Goal: Task Accomplishment & Management: Use online tool/utility

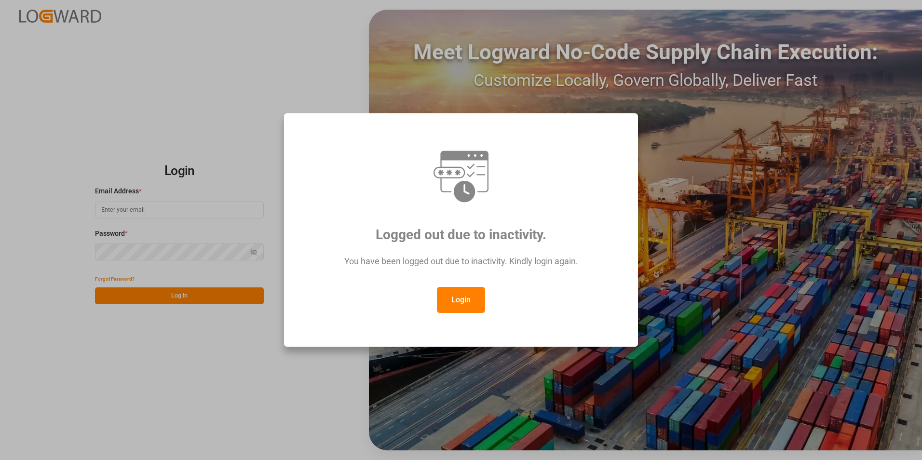
click at [462, 306] on button "Login" at bounding box center [461, 300] width 48 height 26
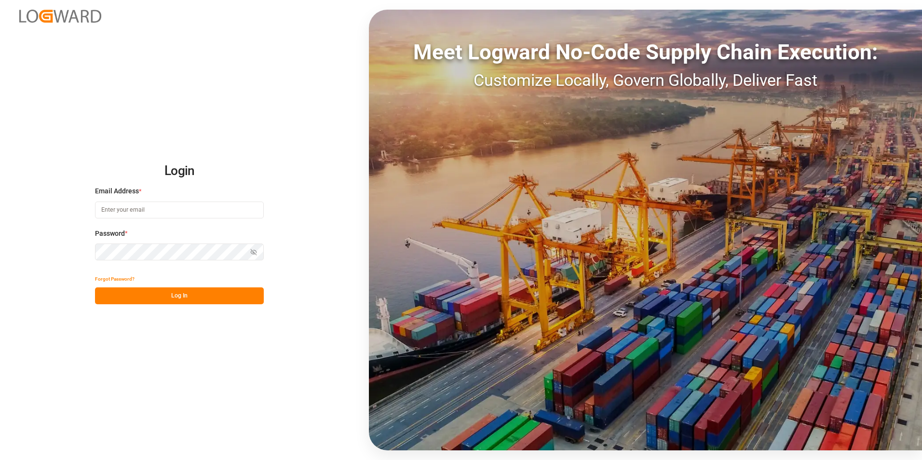
click at [184, 217] on input at bounding box center [179, 210] width 169 height 17
paste input "[EMAIL_ADDRESS][PERSON_NAME][DOMAIN_NAME]"
type input "[EMAIL_ADDRESS][PERSON_NAME][DOMAIN_NAME]"
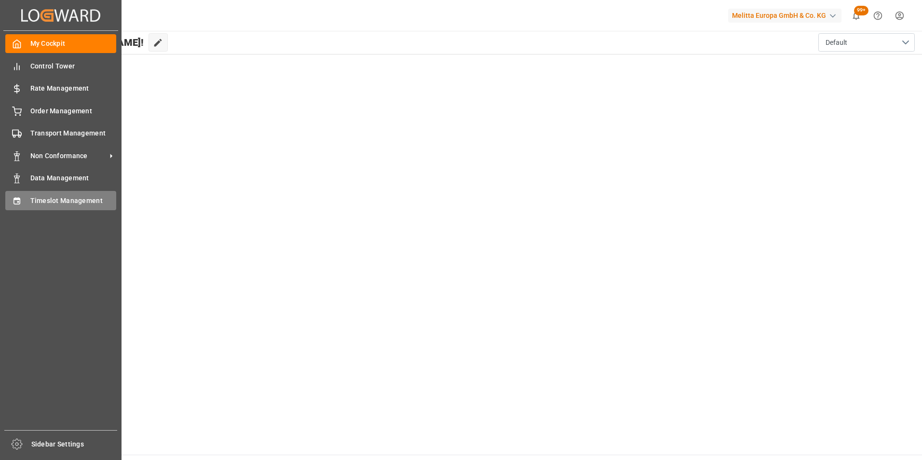
click at [79, 203] on span "Timeslot Management" at bounding box center [73, 201] width 86 height 10
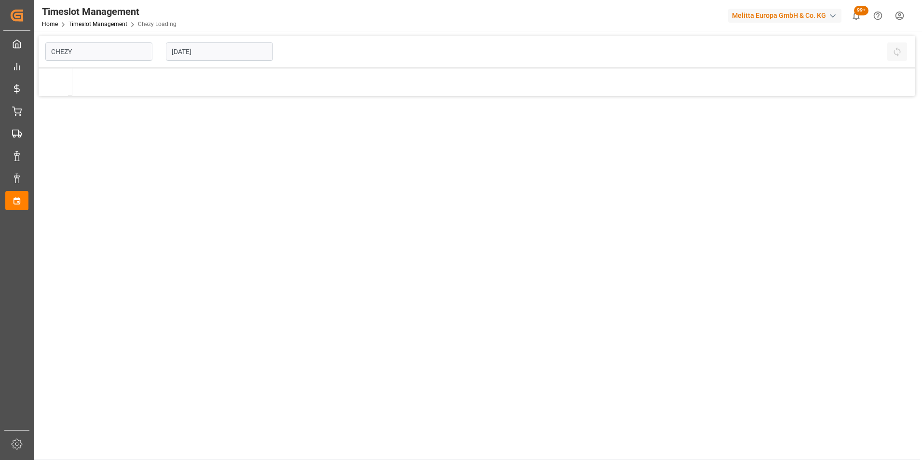
type input "Chezy Loading"
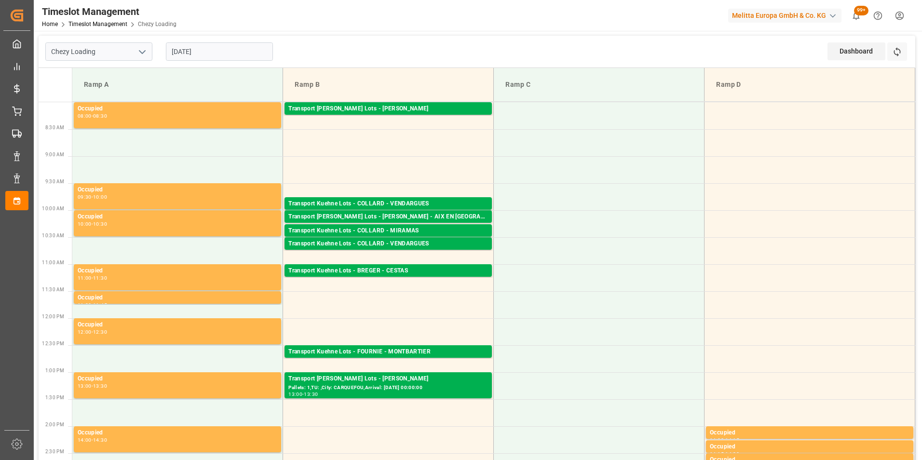
click at [192, 52] on input "[DATE]" at bounding box center [219, 51] width 107 height 18
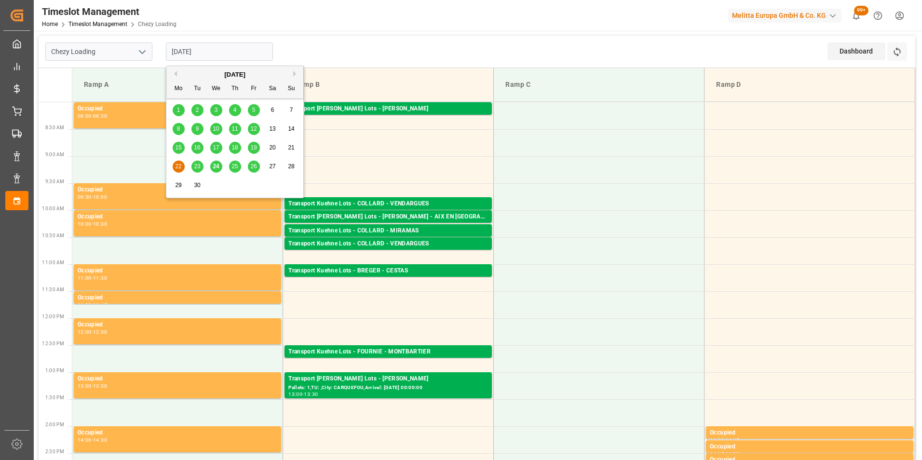
click at [237, 166] on span "25" at bounding box center [235, 166] width 6 height 7
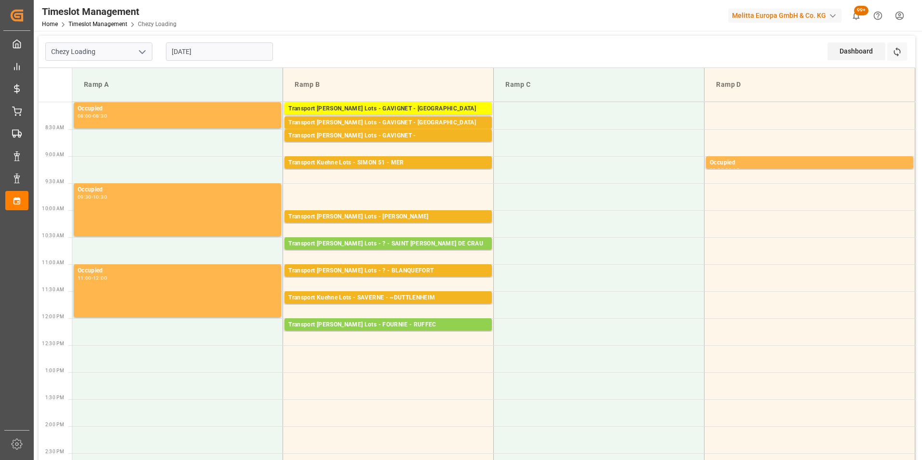
click at [207, 54] on input "[DATE]" at bounding box center [219, 51] width 107 height 18
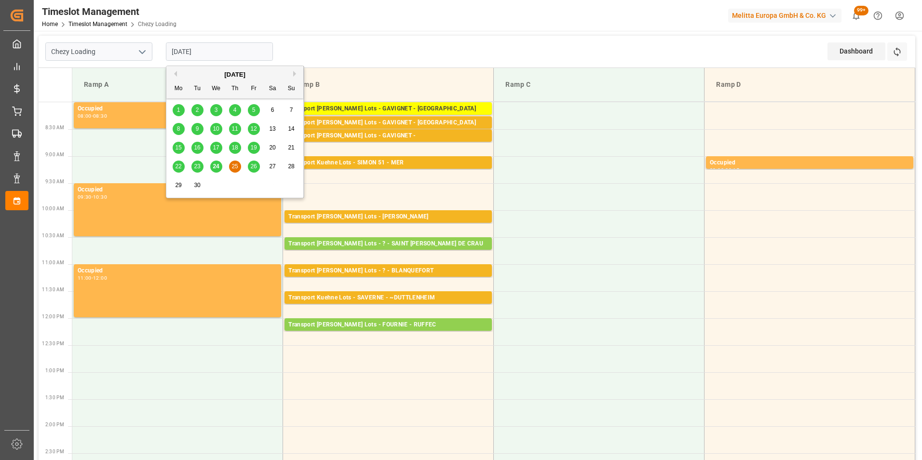
click at [255, 166] on span "26" at bounding box center [253, 166] width 6 height 7
type input "[DATE]"
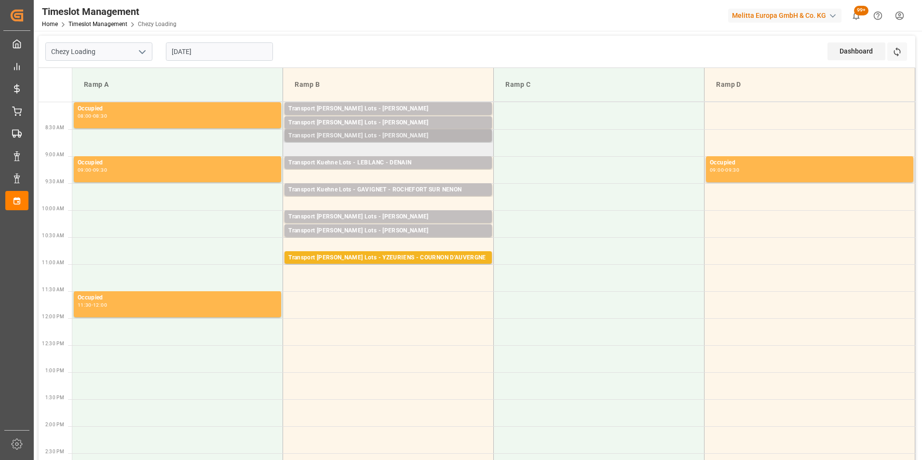
click at [382, 134] on div "Transport [PERSON_NAME] Lots - [PERSON_NAME]" at bounding box center [388, 136] width 200 height 10
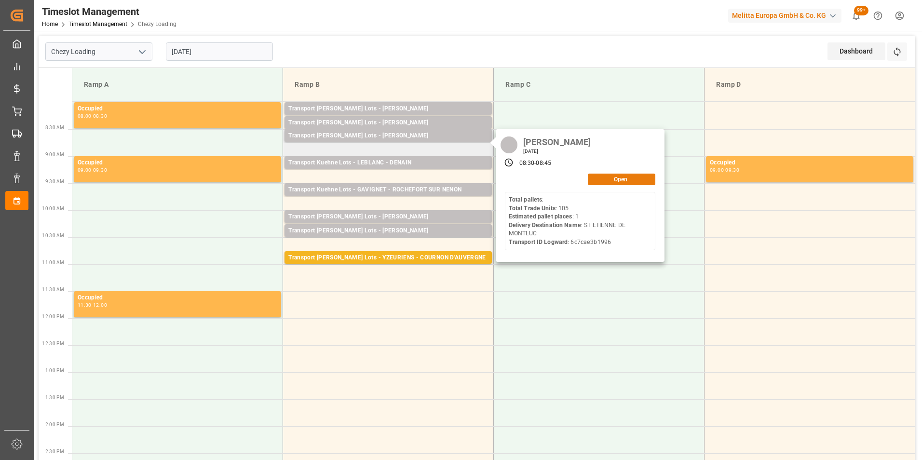
click at [606, 178] on button "Open" at bounding box center [622, 180] width 68 height 12
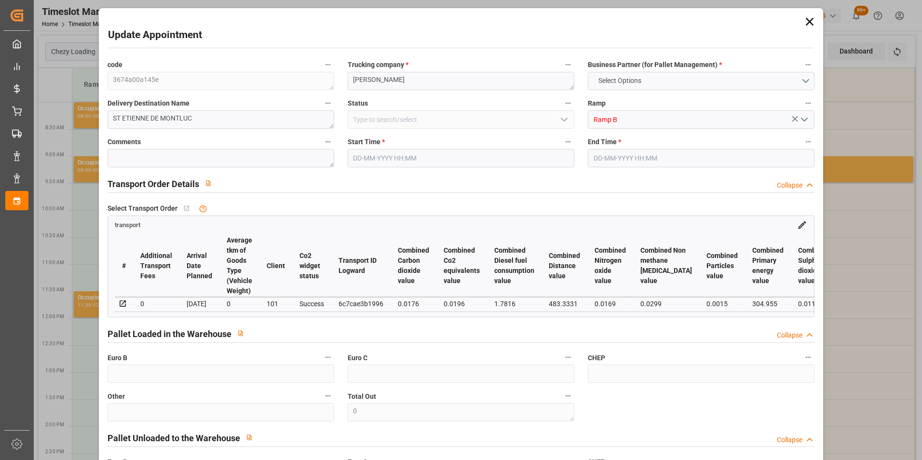
type input "1"
type input "162.01"
type input "0"
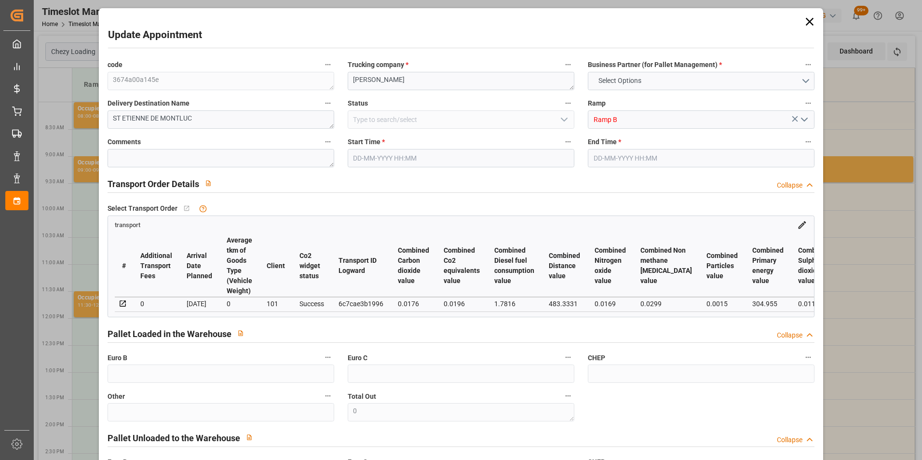
type input "162.01"
type input "0"
type input "48.15"
type input "92.57"
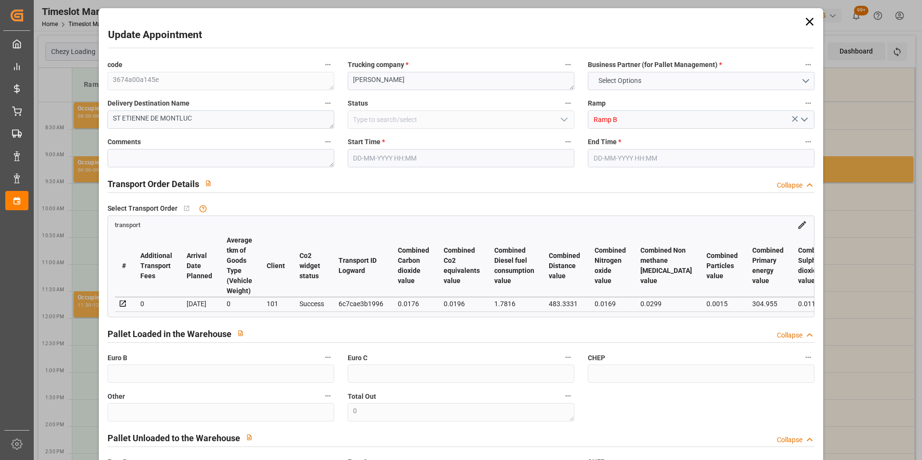
type input "882"
type input "44"
type input "0"
type input "105"
type input "1"
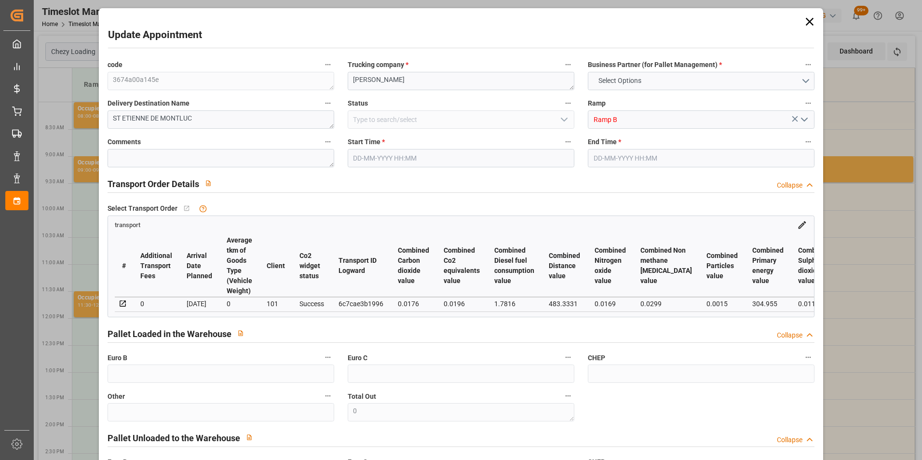
type input "101"
type input "69.57"
type input "0"
type input "4710.8598"
type input "0"
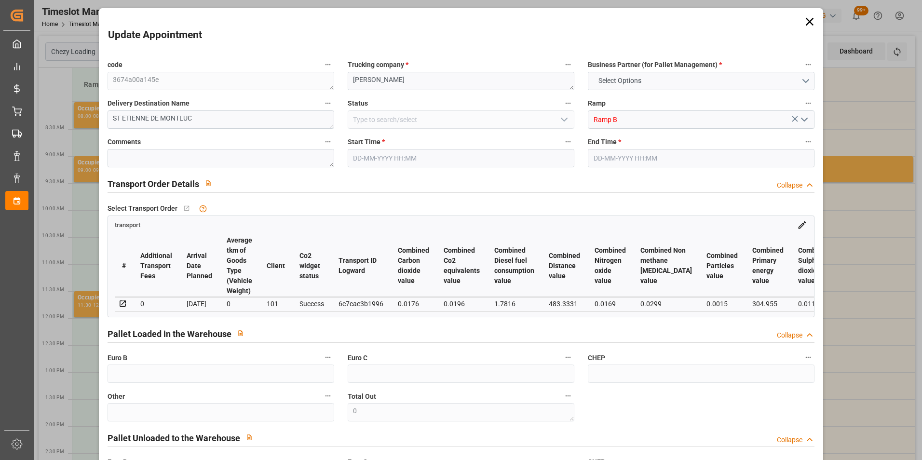
type input "0"
type input "21"
type input "35"
type input "[DATE] 08:30"
type input "[DATE] 08:45"
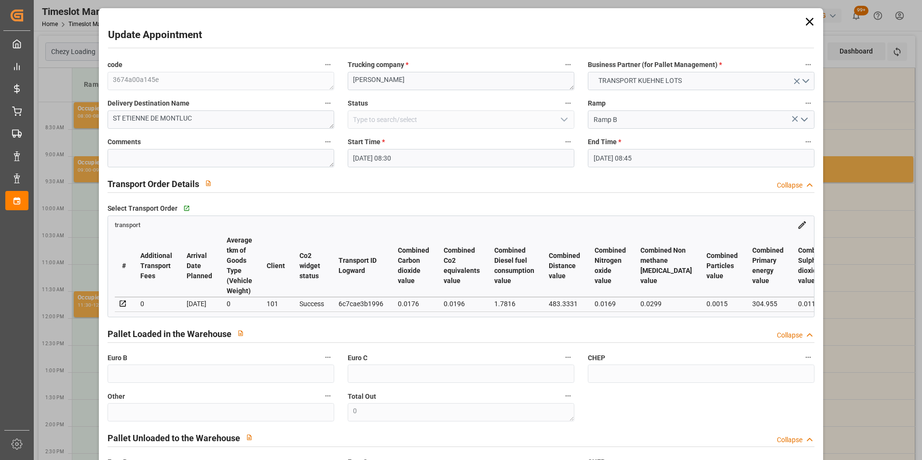
type input "[DATE] 15:07"
type input "[DATE] 11:17"
type input "[DATE]"
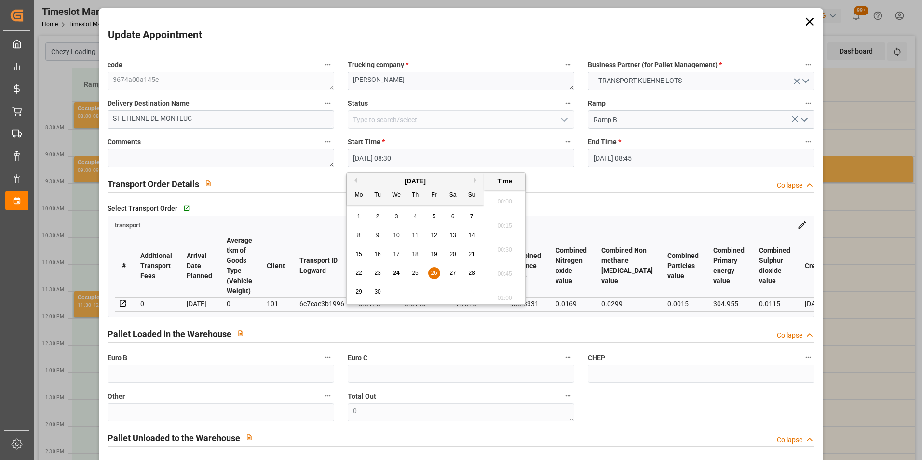
click at [364, 150] on input "[DATE] 08:30" at bounding box center [461, 158] width 227 height 18
click at [475, 180] on button "Next Month" at bounding box center [477, 180] width 6 height 6
click at [359, 235] on span "6" at bounding box center [358, 235] width 3 height 7
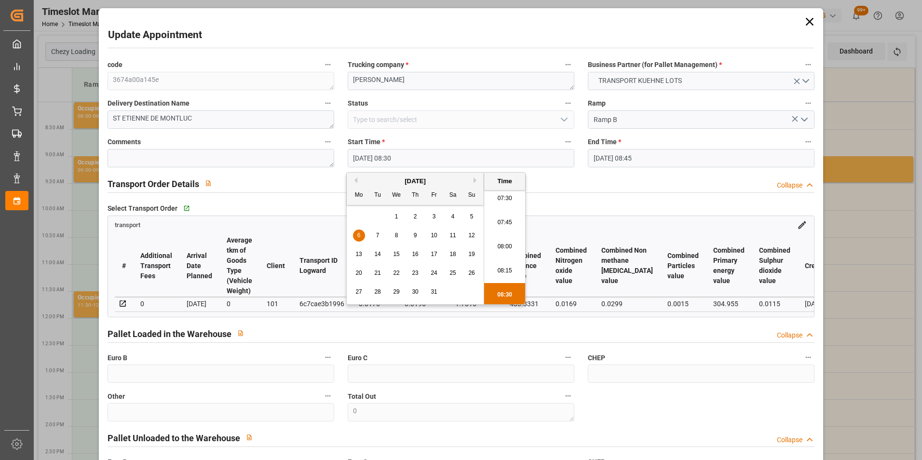
click at [504, 246] on li "08:00" at bounding box center [504, 247] width 41 height 24
type input "[DATE] 08:00"
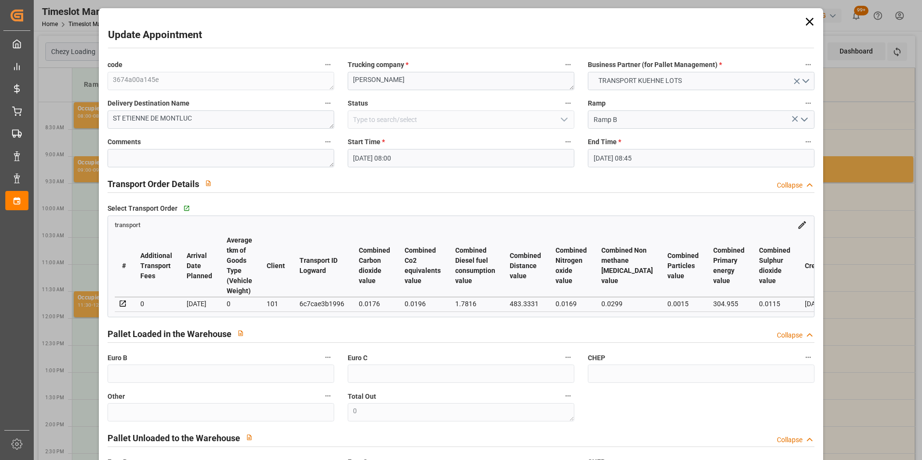
click at [615, 158] on input "[DATE] 08:45" at bounding box center [701, 158] width 227 height 18
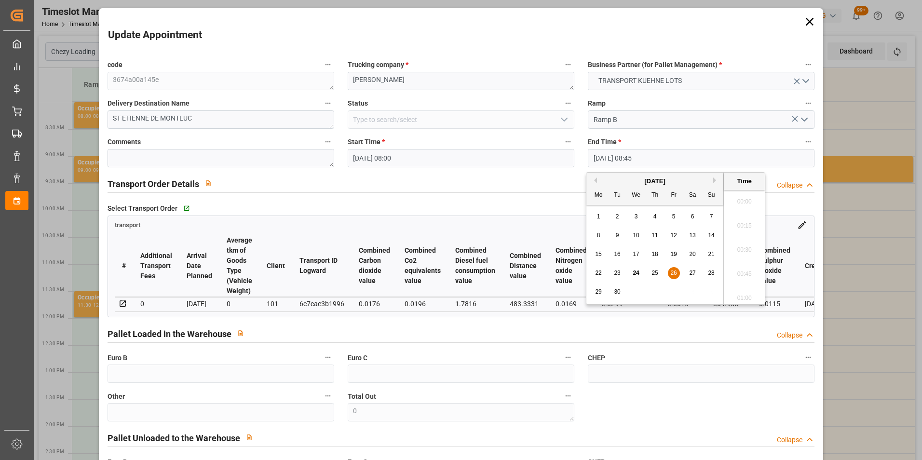
scroll to position [799, 0]
click at [715, 180] on button "Next Month" at bounding box center [716, 180] width 6 height 6
click at [598, 235] on span "6" at bounding box center [598, 235] width 3 height 7
click at [745, 202] on li "08:15" at bounding box center [744, 199] width 41 height 24
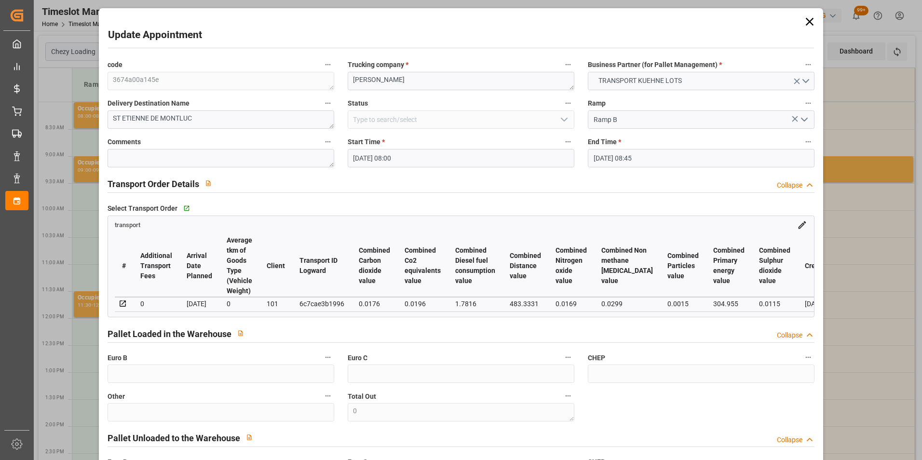
type input "[DATE] 08:15"
click at [401, 74] on textarea "[PERSON_NAME]" at bounding box center [461, 81] width 227 height 18
click at [285, 80] on div "code 3674a00a145e Trucking company * ANTOINE Business Partner (for Pallet Manag…" at bounding box center [461, 292] width 721 height 475
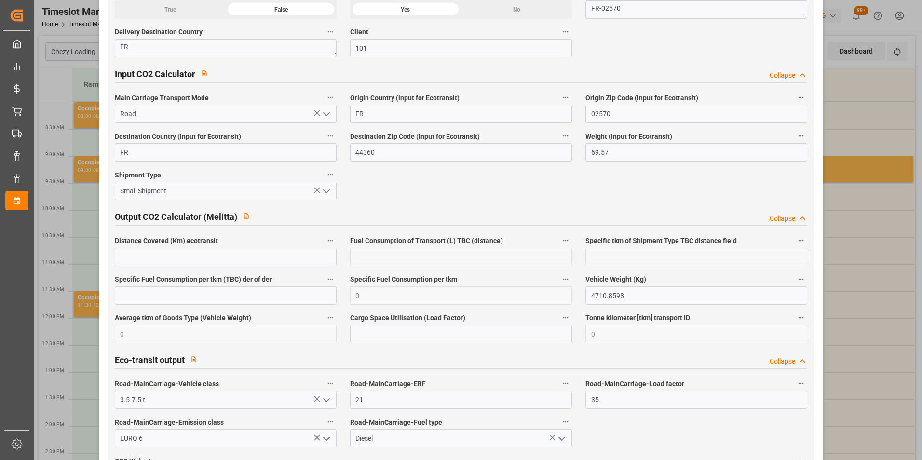
scroll to position [1574, 0]
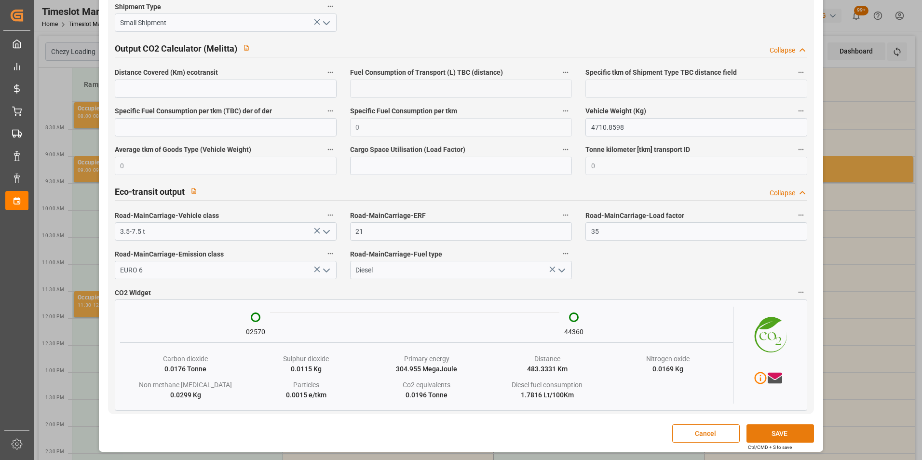
type textarea "?"
click at [761, 431] on button "SAVE" at bounding box center [781, 433] width 68 height 18
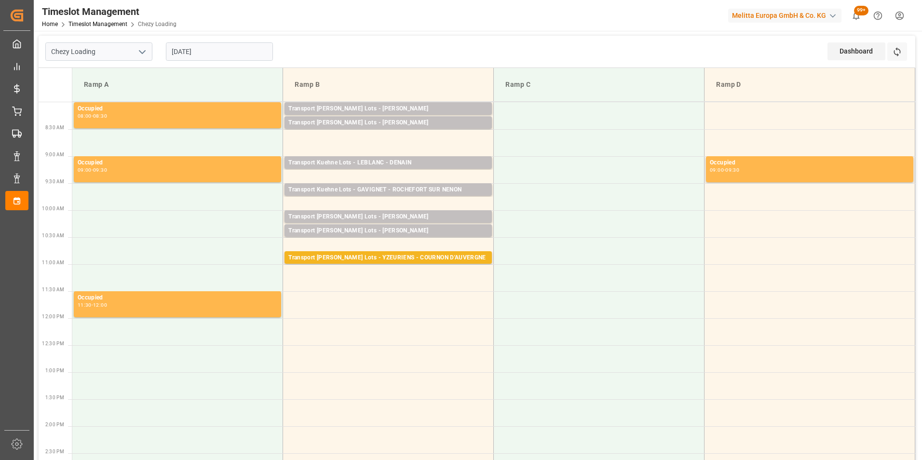
click at [199, 56] on input "[DATE]" at bounding box center [219, 51] width 107 height 18
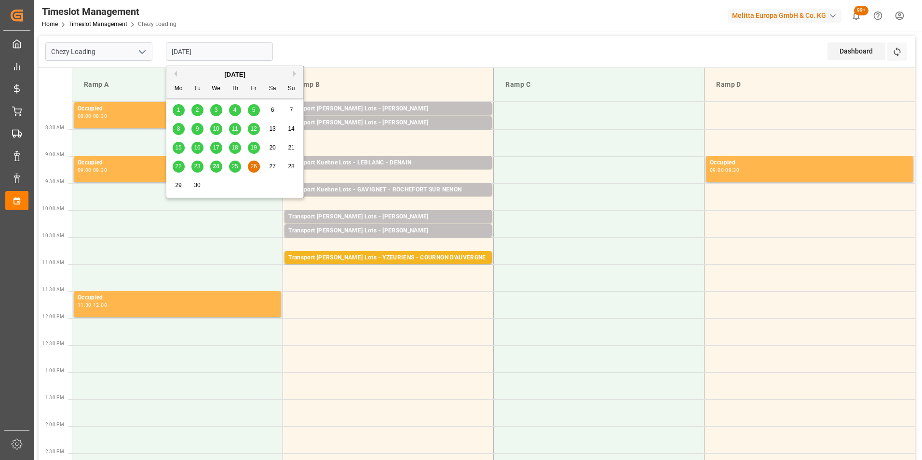
click at [233, 164] on span "25" at bounding box center [235, 166] width 6 height 7
type input "[DATE]"
